Goal: Task Accomplishment & Management: Manage account settings

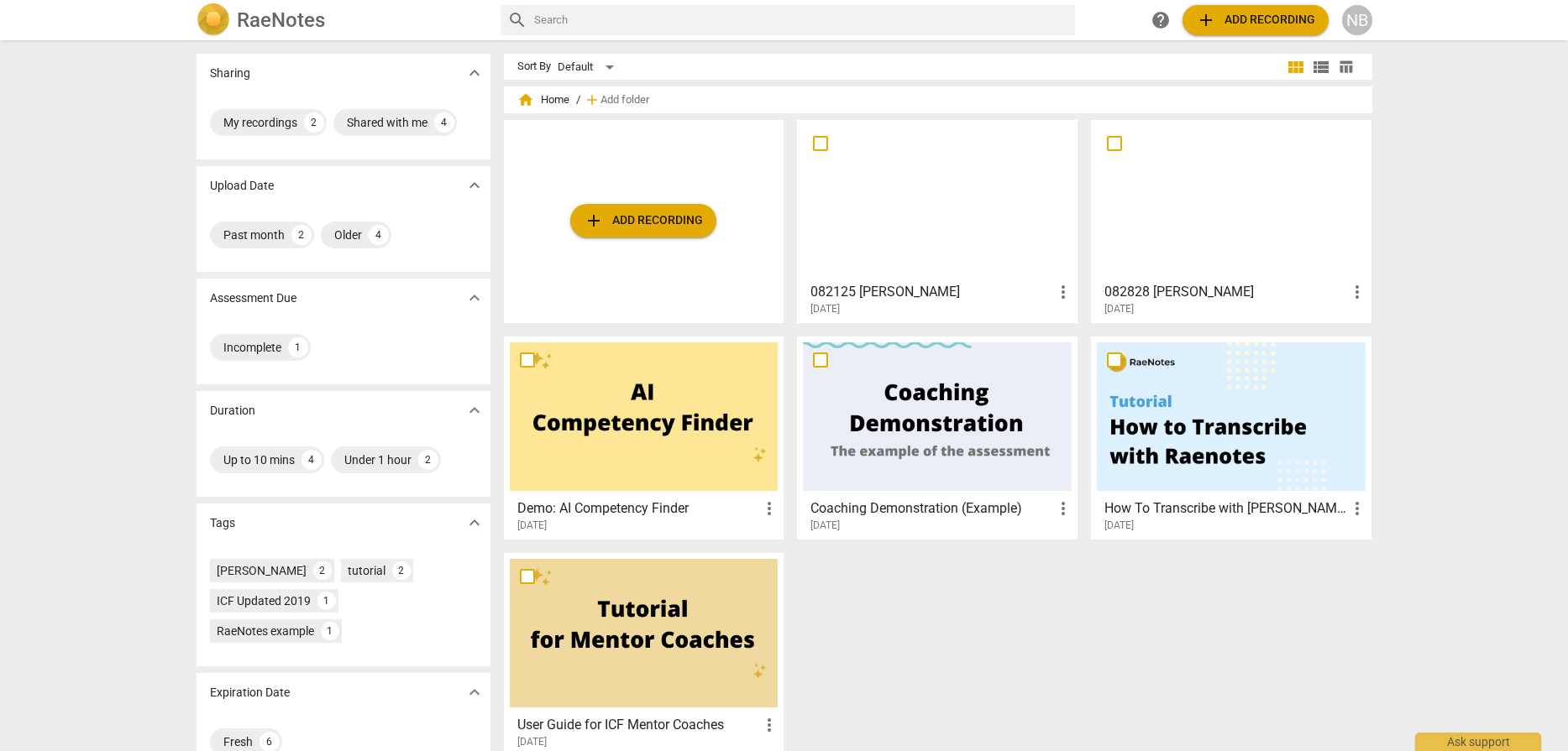
click at [899, 213] on div at bounding box center [936, 200] width 268 height 148
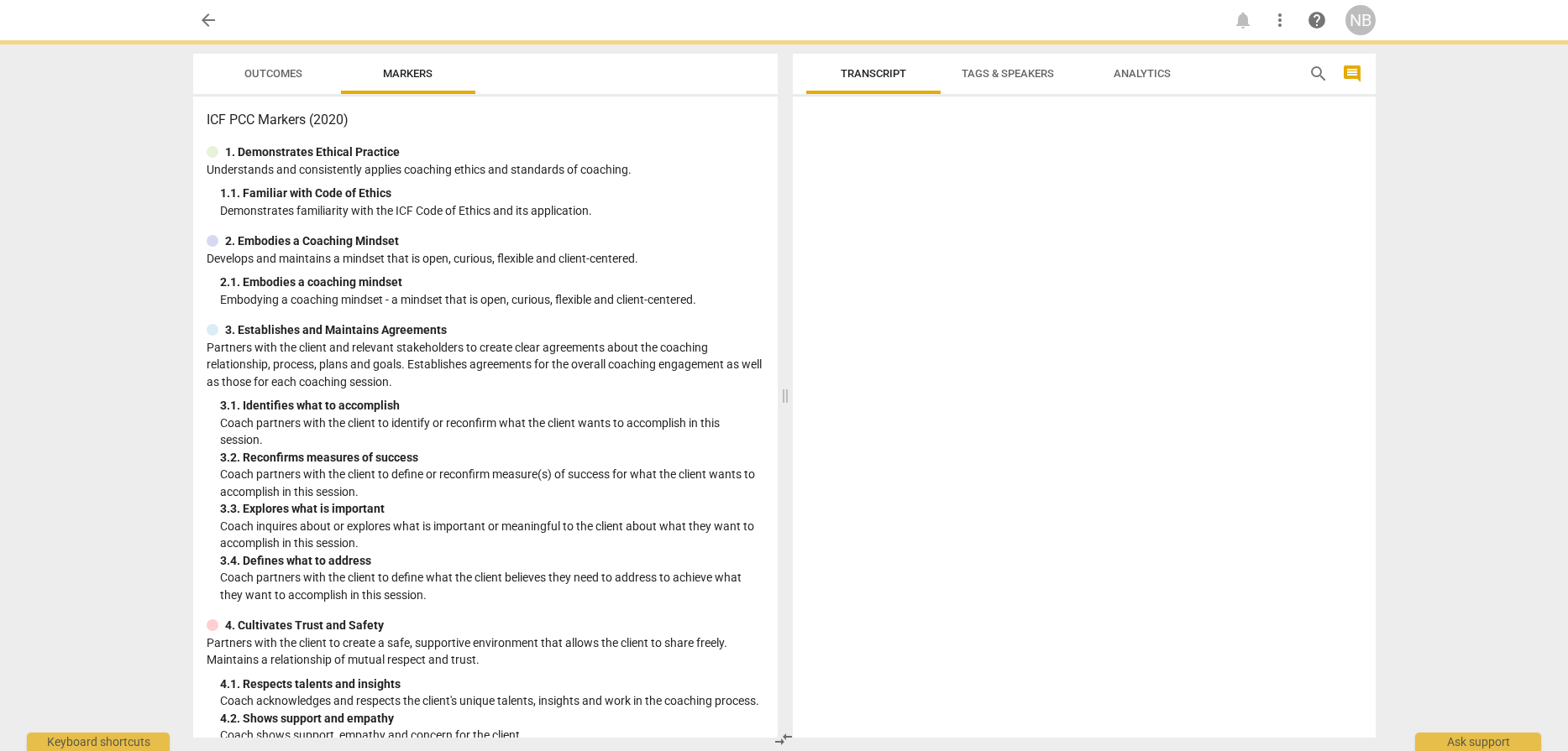
click at [899, 213] on div at bounding box center [1084, 420] width 583 height 634
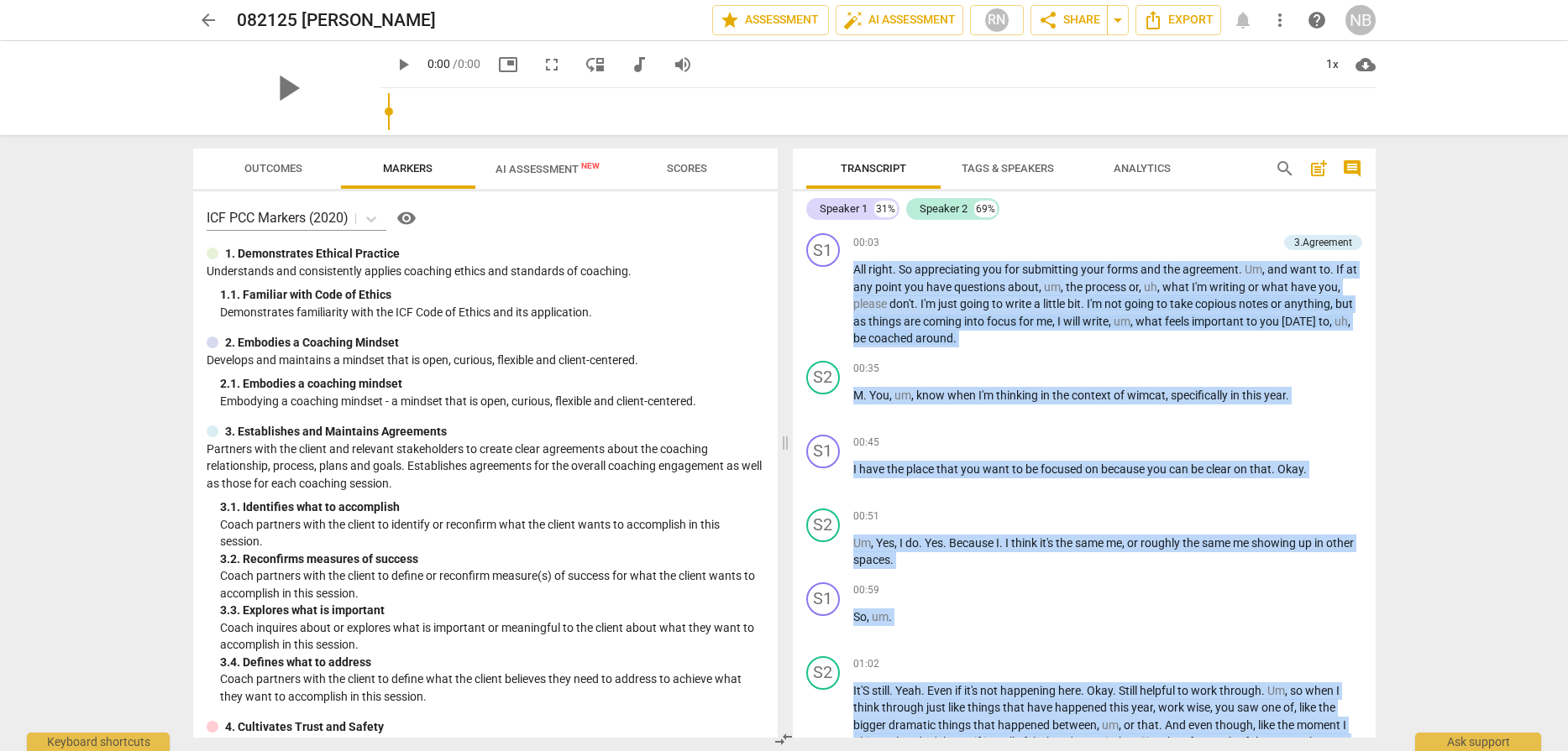
click at [544, 172] on span "AI Assessment New" at bounding box center [547, 169] width 104 height 13
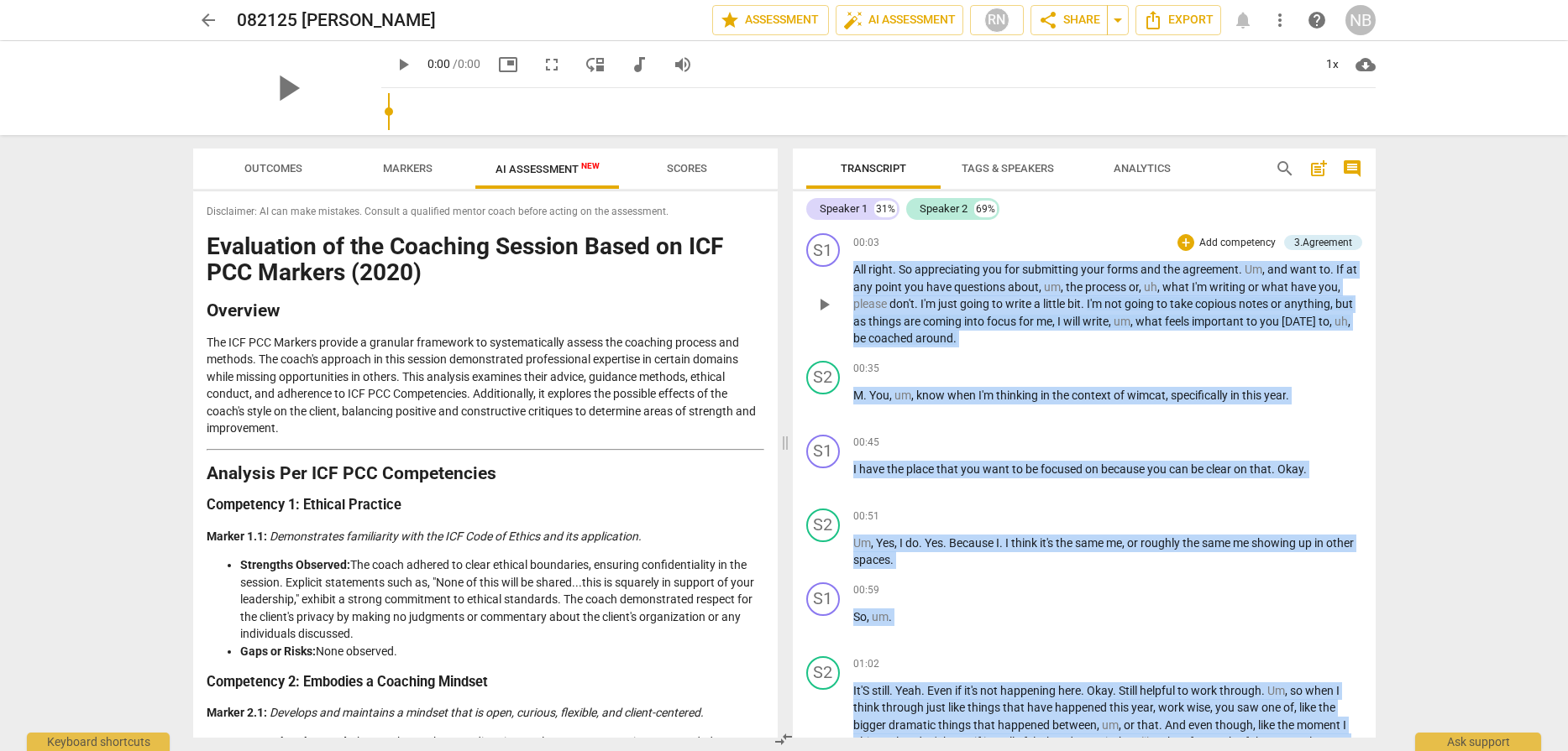
click at [999, 349] on div "S1 play_arrow pause 00:03 + Add competency 3.Agreement keyboard_arrow_right All…" at bounding box center [1084, 290] width 583 height 128
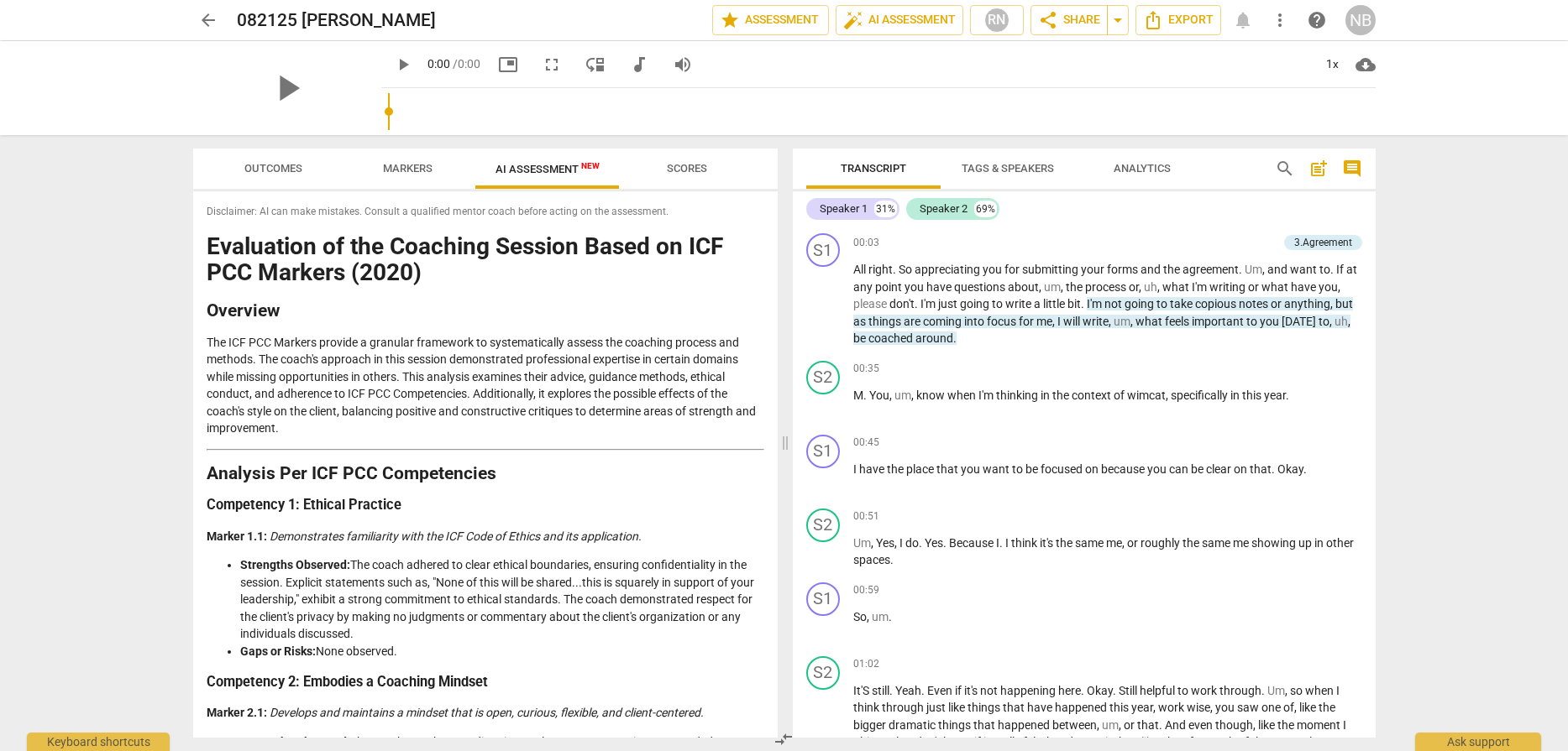
click at [606, 313] on h2 "Overview" at bounding box center [485, 311] width 557 height 18
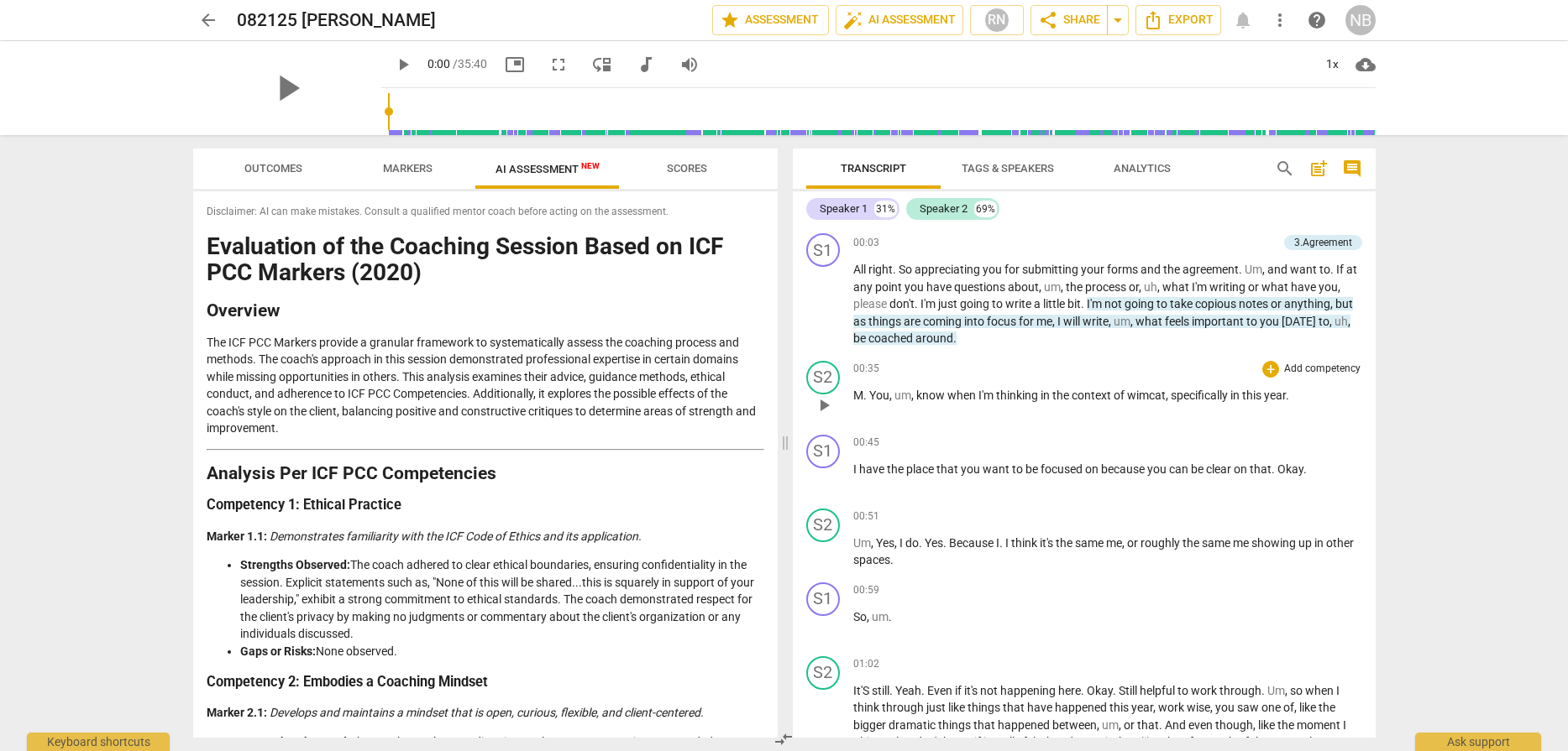
click at [940, 363] on div "00:35 + Add competency keyboard_arrow_right" at bounding box center [1108, 369] width 509 height 17
click at [205, 20] on span "arrow_back" at bounding box center [208, 20] width 20 height 20
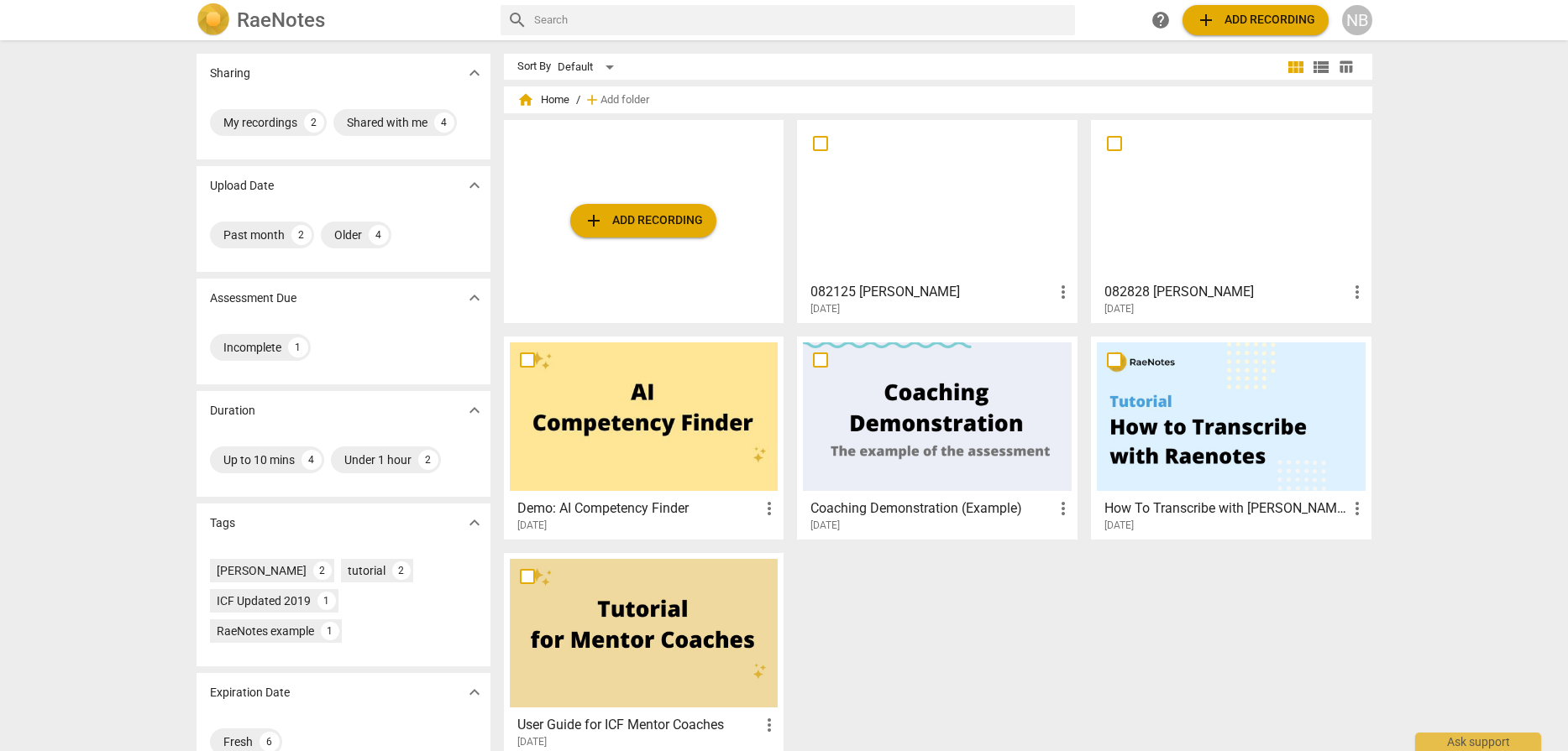
click at [1254, 225] on div at bounding box center [1230, 200] width 268 height 148
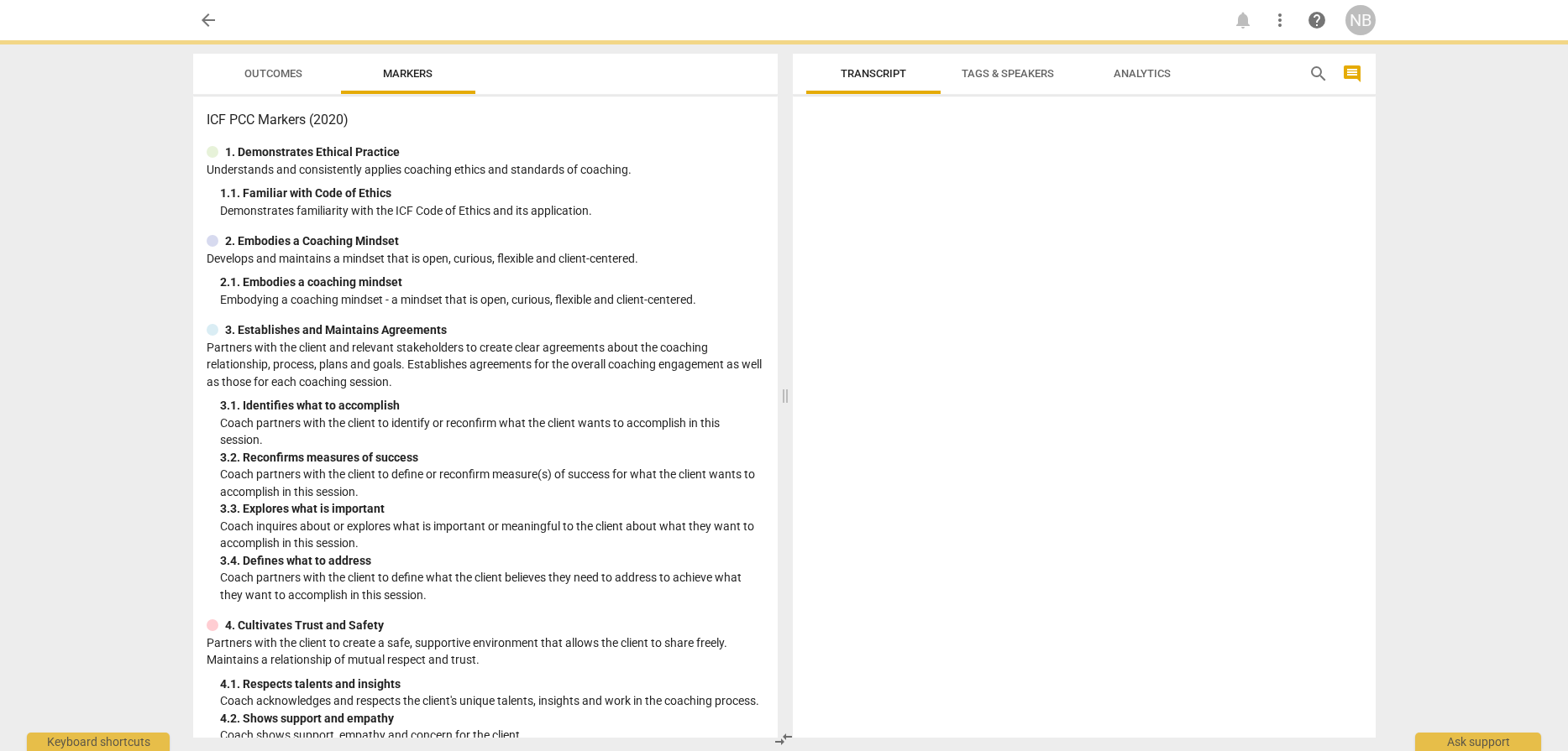
click at [1254, 225] on div at bounding box center [1084, 420] width 583 height 634
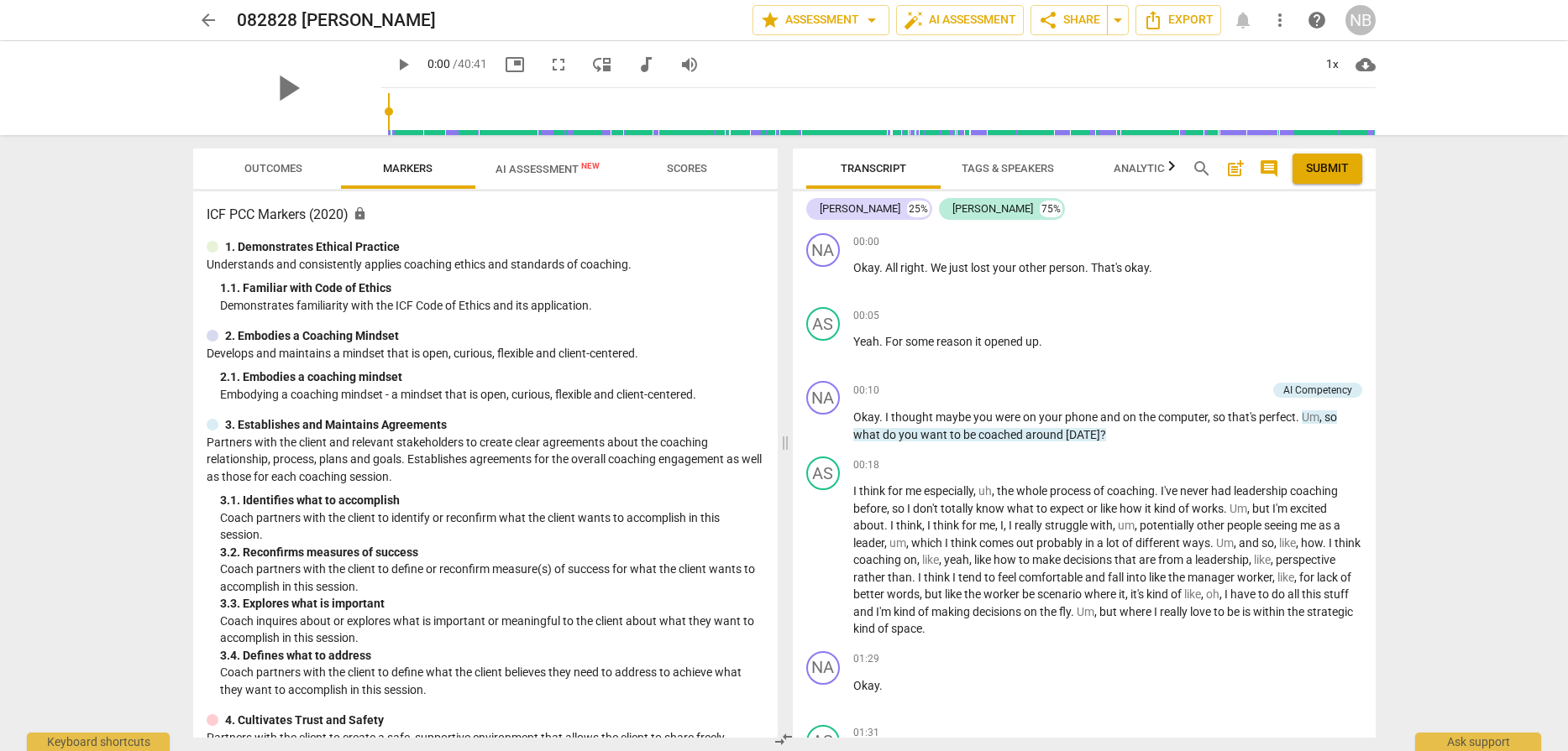
click at [537, 176] on span "AI Assessment New" at bounding box center [547, 168] width 145 height 25
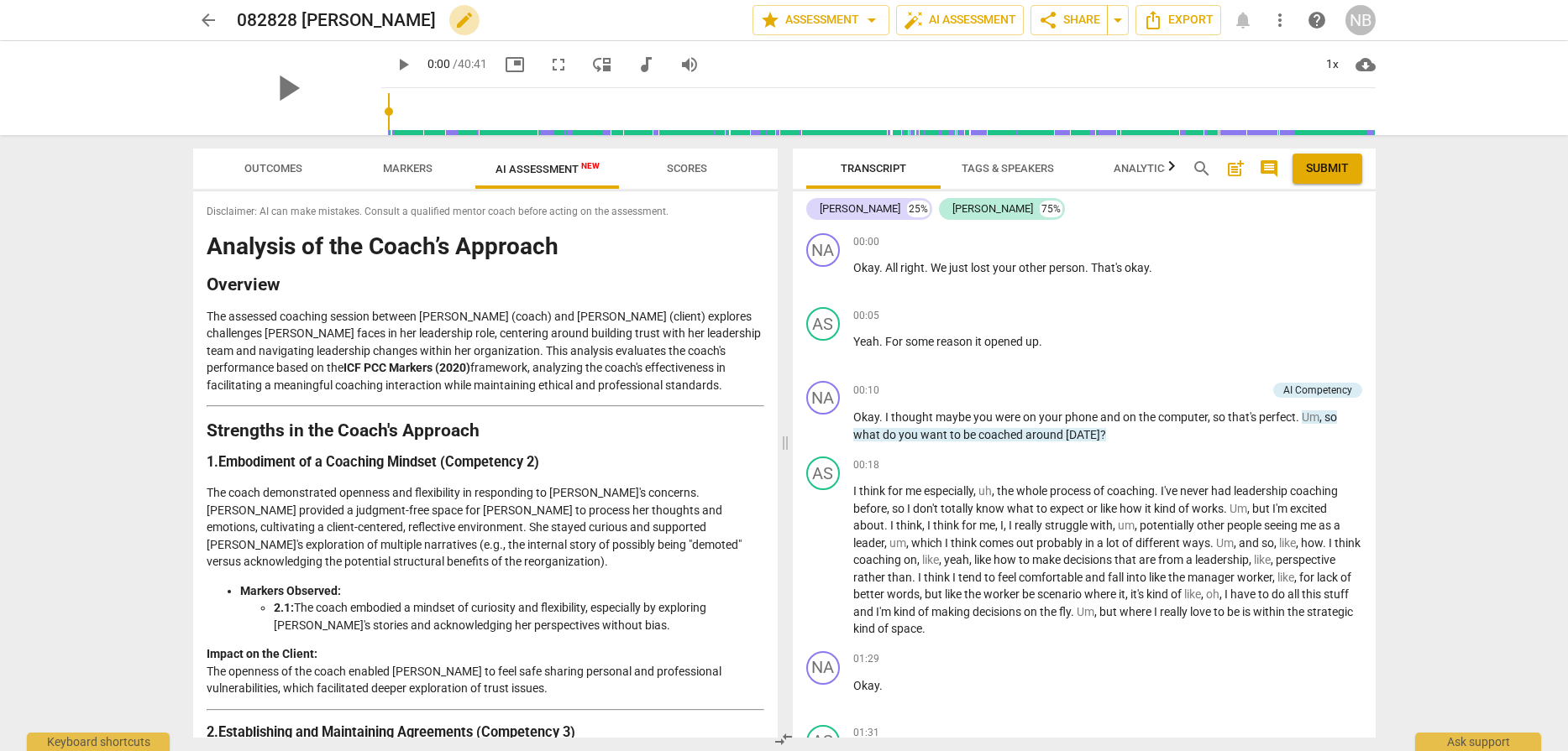
click at [454, 23] on span "edit" at bounding box center [464, 20] width 20 height 20
click at [275, 20] on input "082828 [PERSON_NAME]" at bounding box center [457, 20] width 441 height 32
type input "082128 [PERSON_NAME]"
click at [375, 253] on h1 "Analysis of the Coach’s Approach" at bounding box center [485, 247] width 557 height 26
click at [206, 22] on span "arrow_back" at bounding box center [208, 20] width 20 height 20
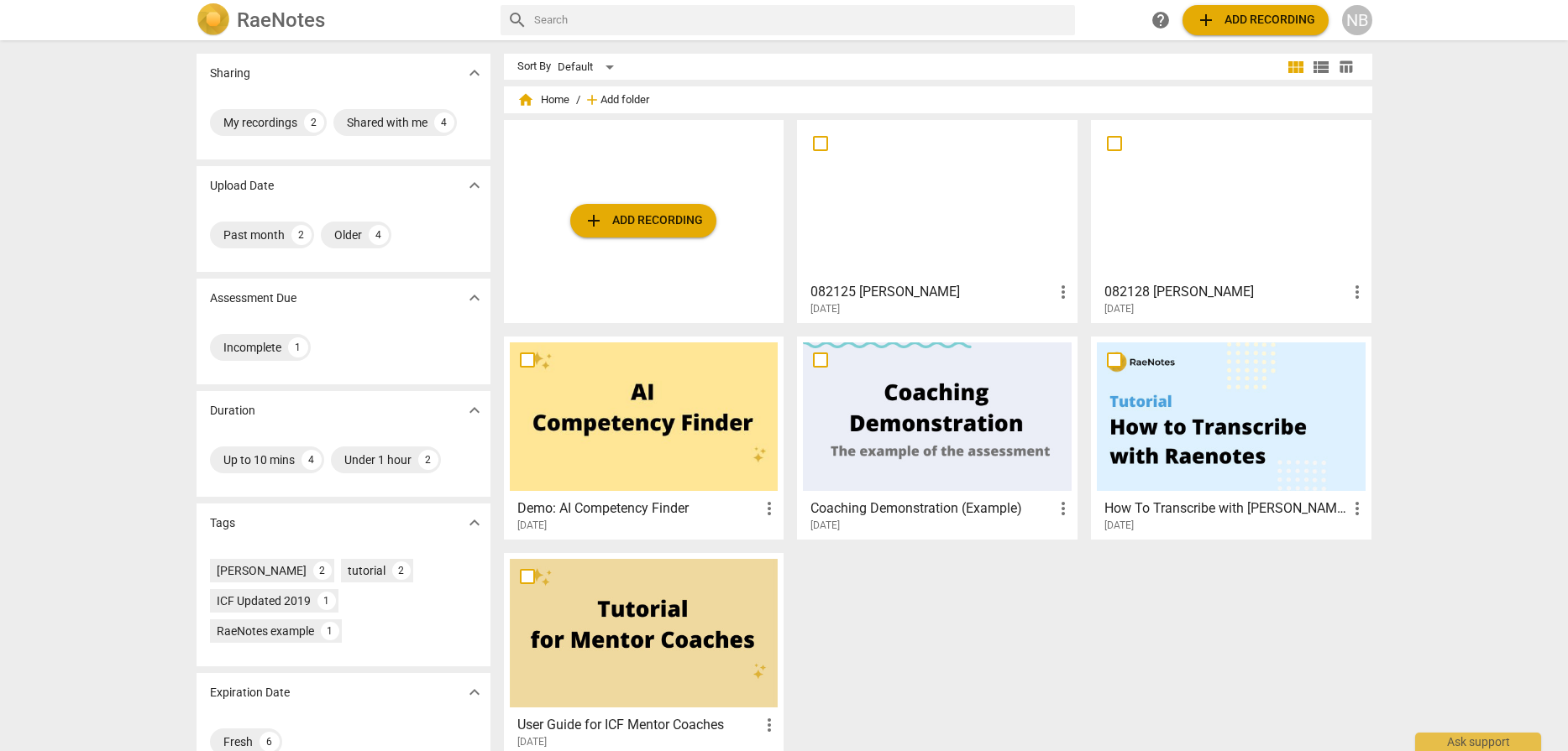
click at [613, 99] on span "Add folder" at bounding box center [625, 100] width 49 height 13
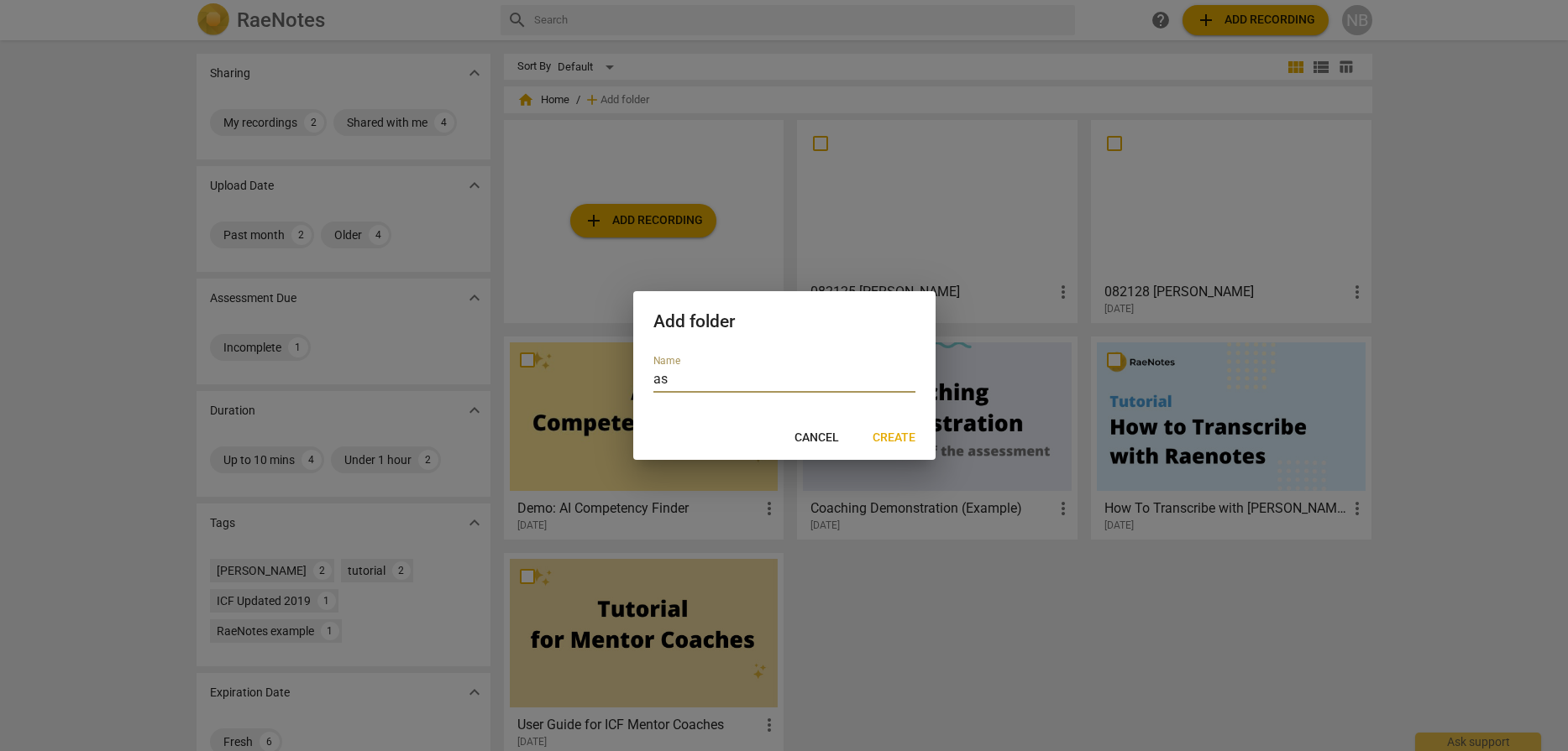
type input "a"
type input "AshleeM"
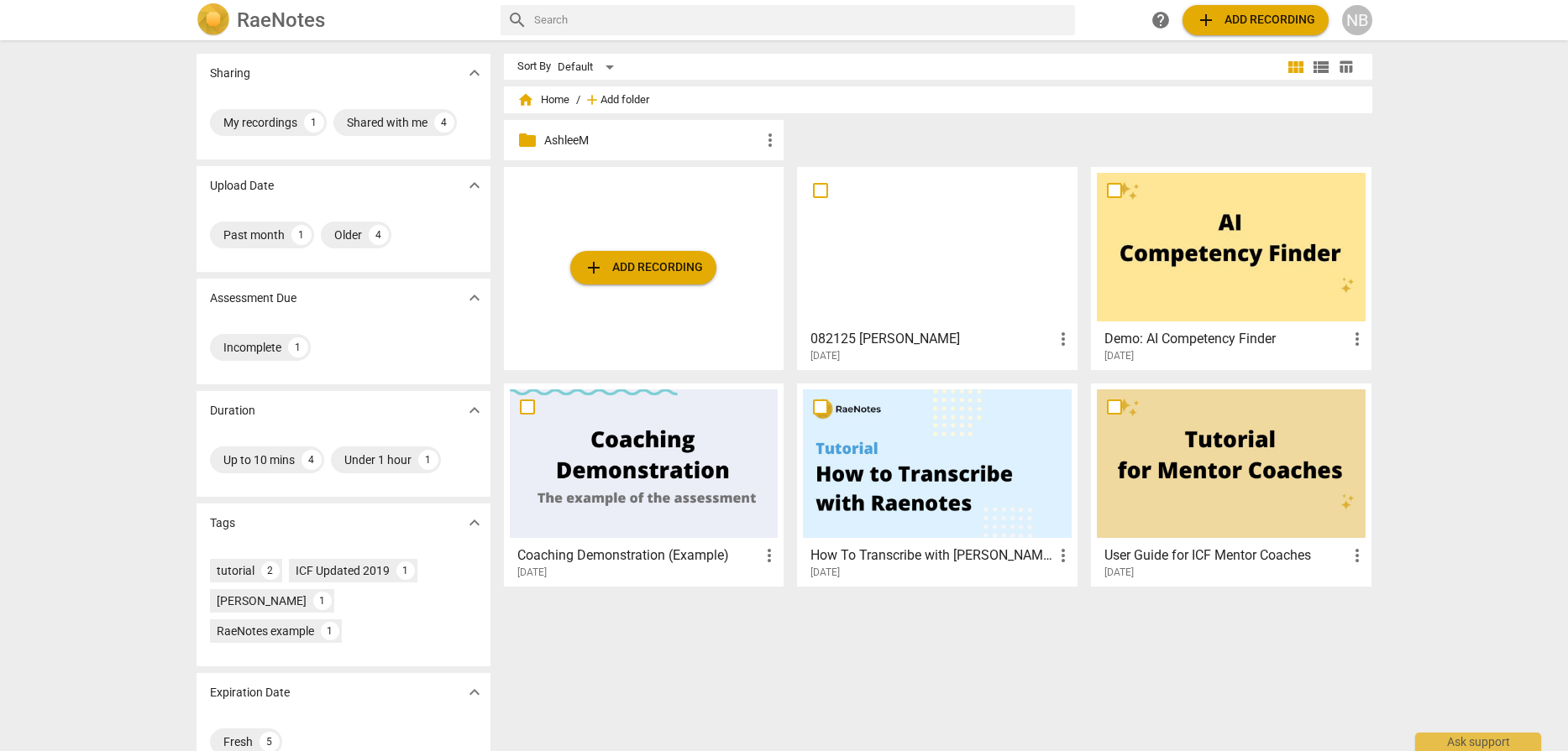
click at [602, 101] on span "Add folder" at bounding box center [625, 100] width 49 height 13
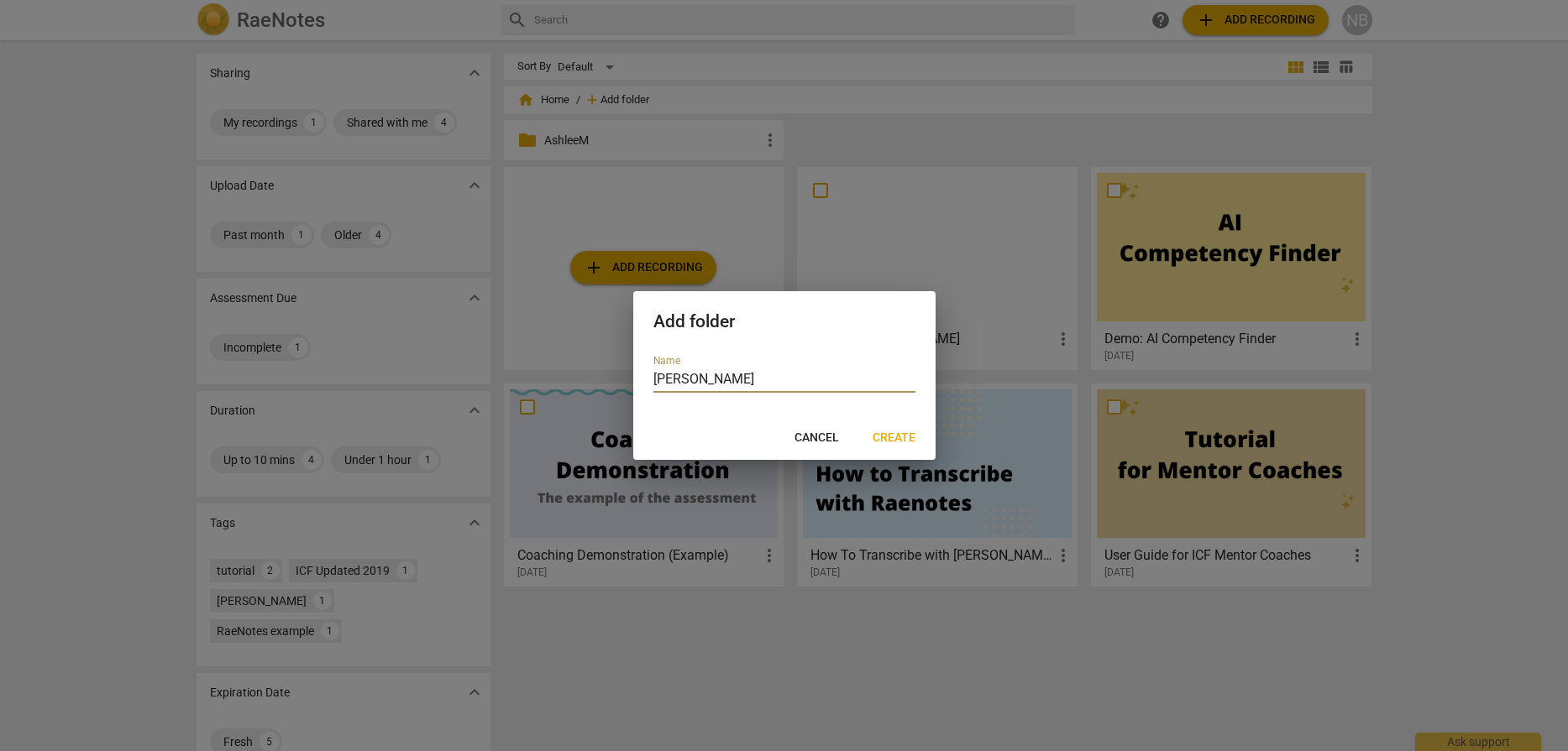
type input "[PERSON_NAME]"
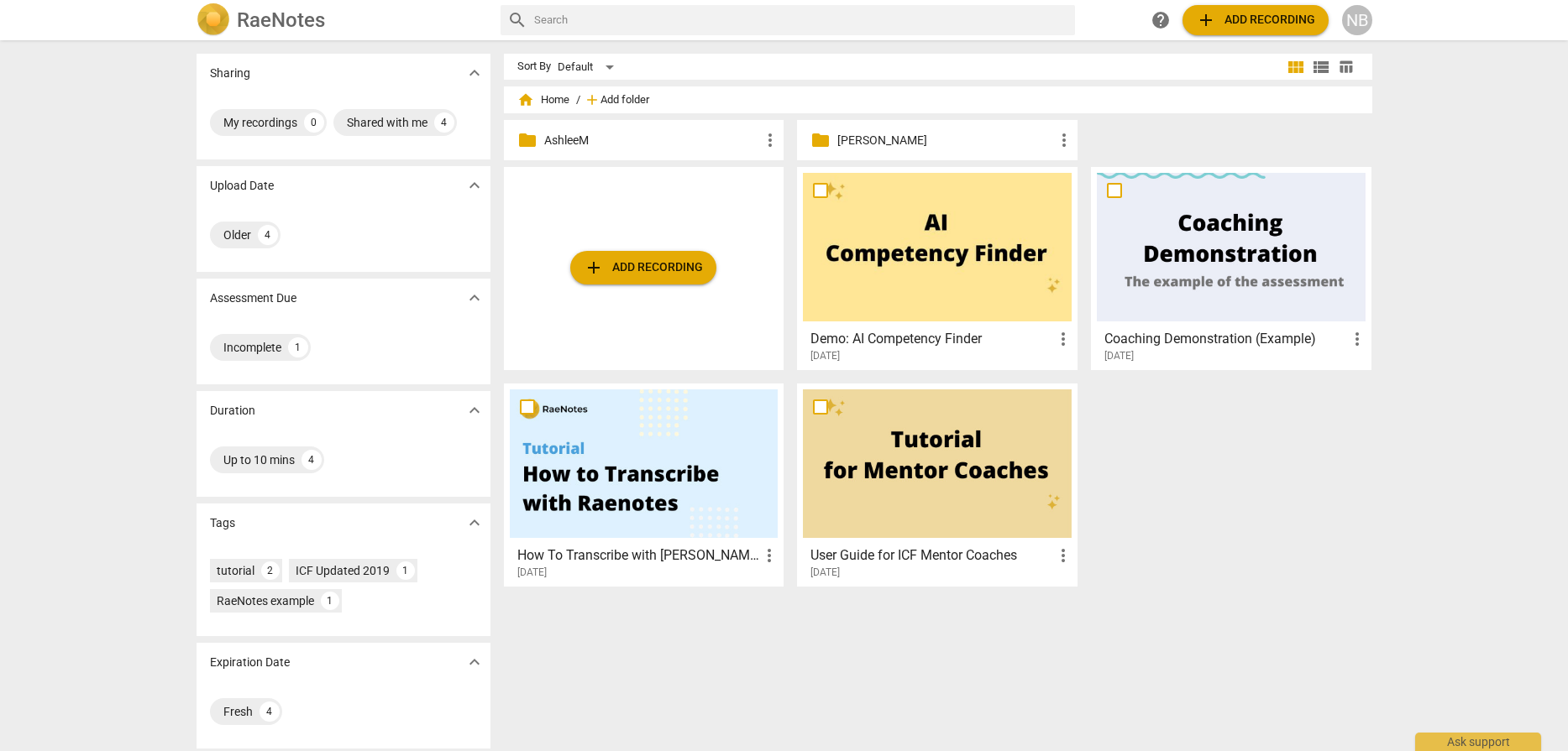
click at [614, 103] on span "Add folder" at bounding box center [625, 100] width 49 height 13
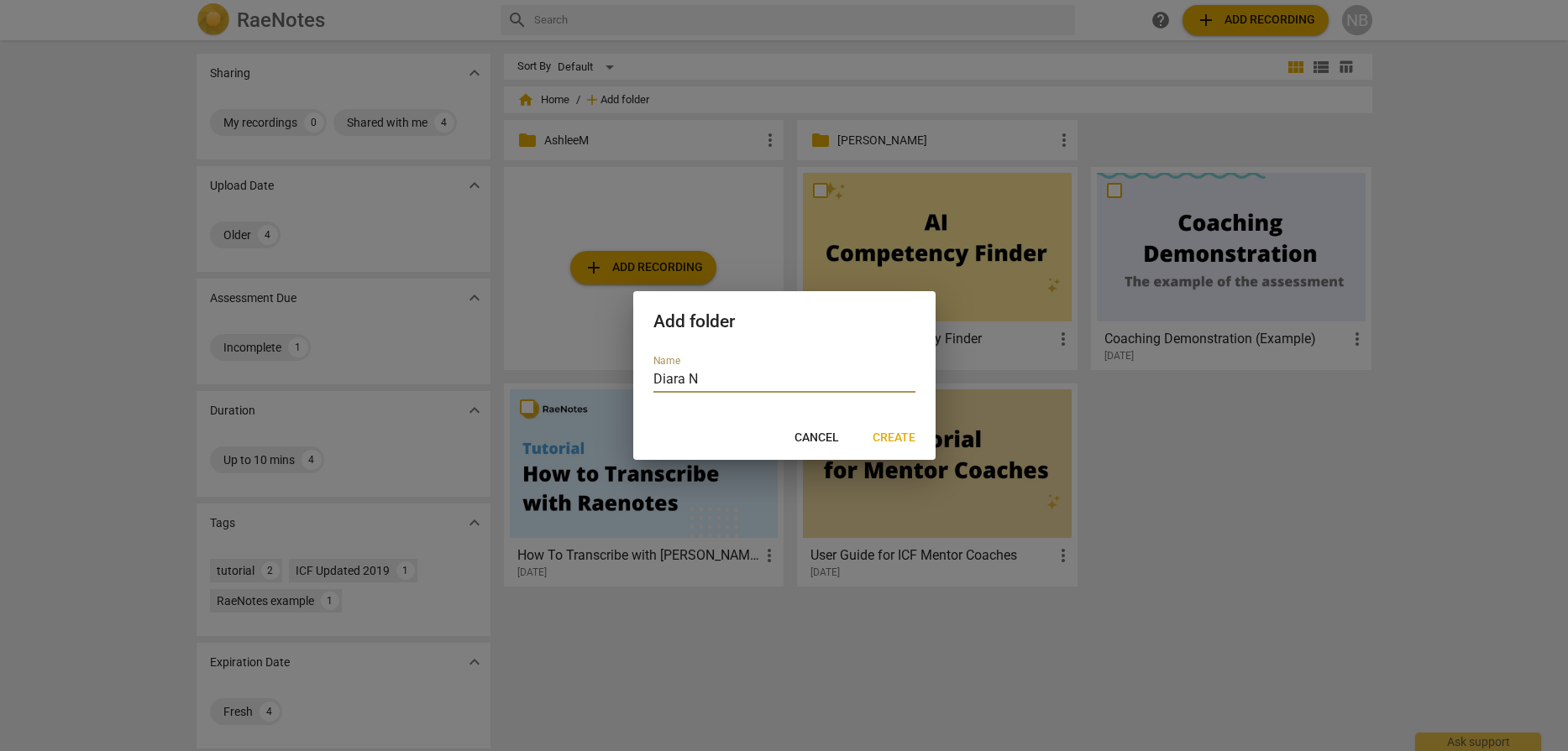
type input "[PERSON_NAME]"
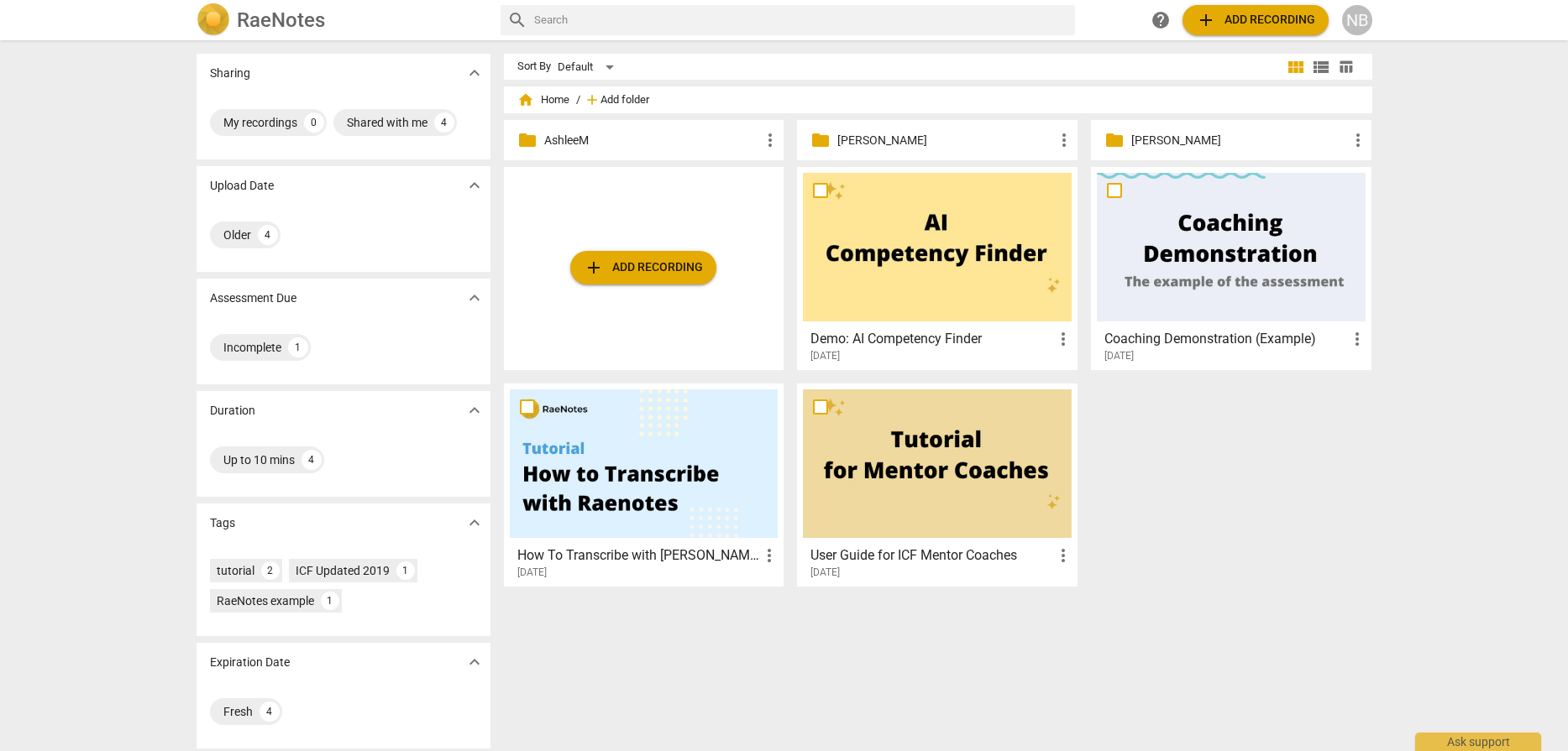
click at [609, 103] on span "Add folder" at bounding box center [625, 100] width 49 height 13
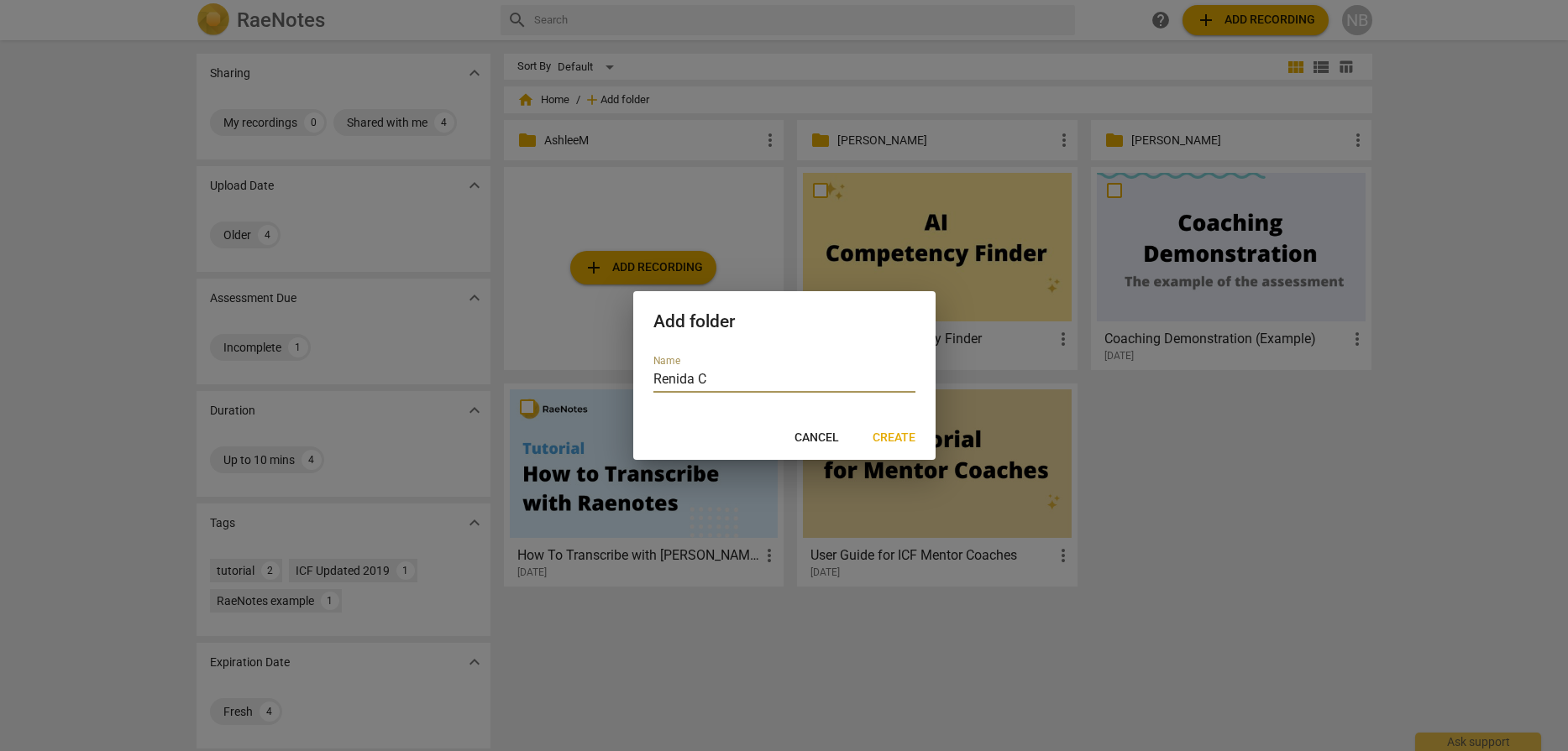
type input "[PERSON_NAME]"
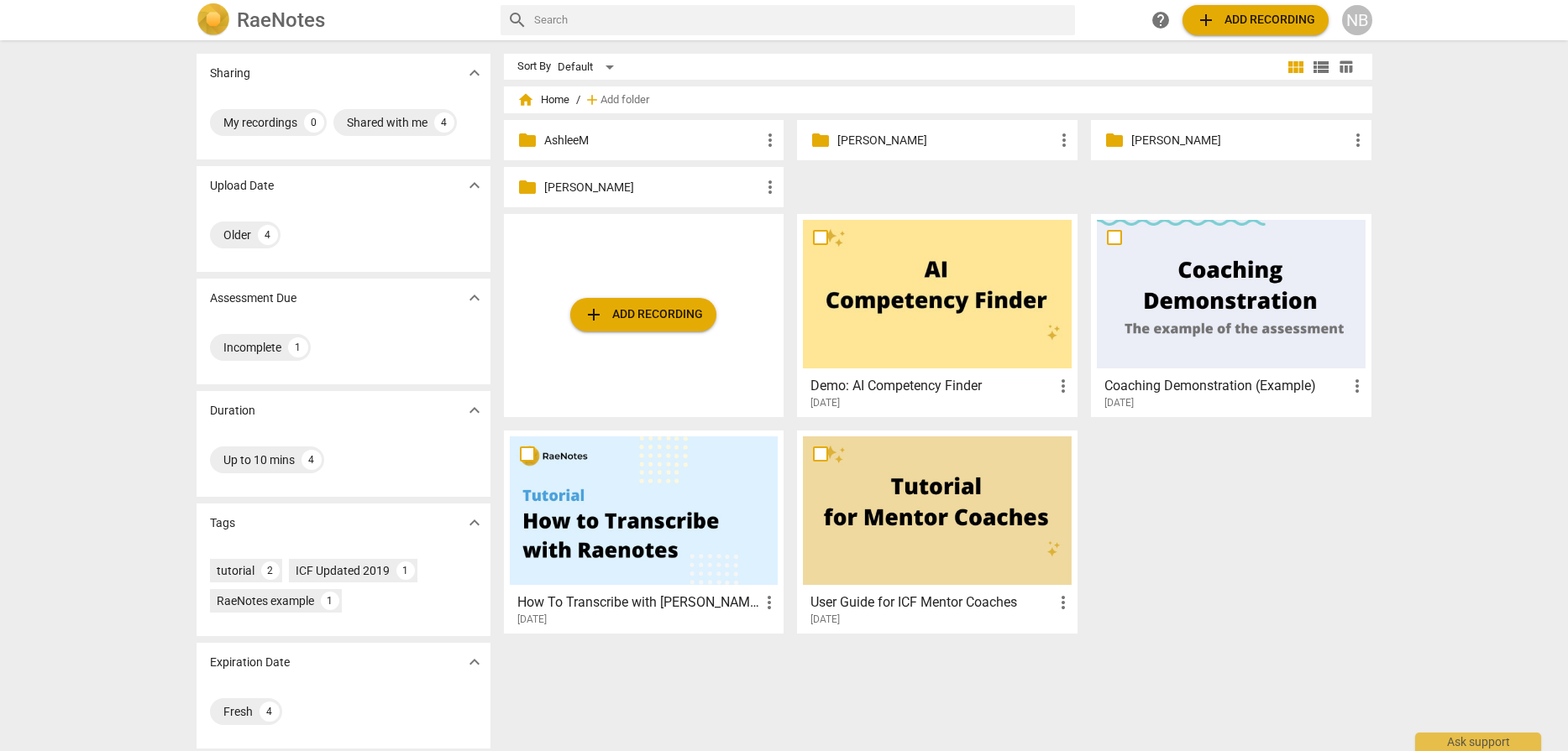
click at [665, 145] on p "AshleeM" at bounding box center [652, 141] width 217 height 18
